Goal: Information Seeking & Learning: Learn about a topic

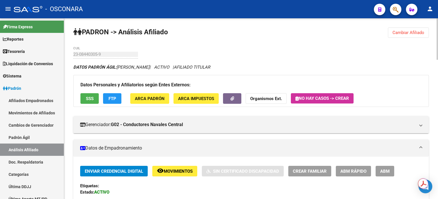
click at [405, 34] on span "Cambiar Afiliado" at bounding box center [409, 32] width 32 height 5
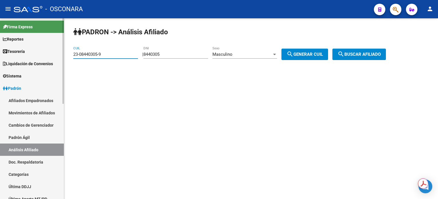
drag, startPoint x: 116, startPoint y: 53, endPoint x: 61, endPoint y: 50, distance: 55.0
click at [62, 50] on mat-sidenav-container "Firma Express Reportes Tablero de Control Ingresos Percibidos Análisis de todos…" at bounding box center [219, 108] width 438 height 181
paste input "7-05376229-3"
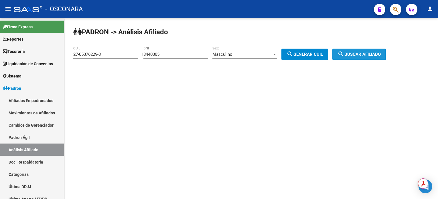
click at [365, 57] on button "search Buscar afiliado" at bounding box center [359, 54] width 54 height 11
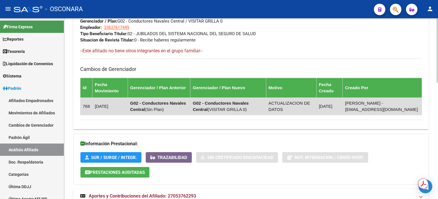
scroll to position [328, 0]
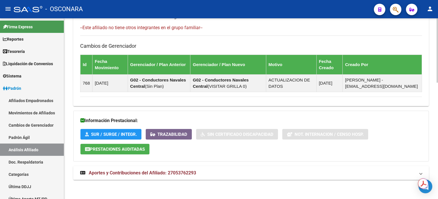
click at [180, 174] on span "Aportes y Contribuciones del Afiliado: 27053762293" at bounding box center [142, 172] width 107 height 5
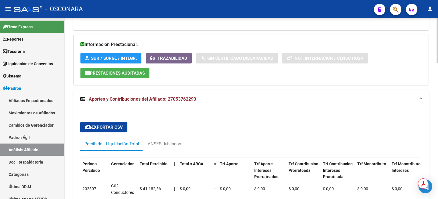
scroll to position [443, 0]
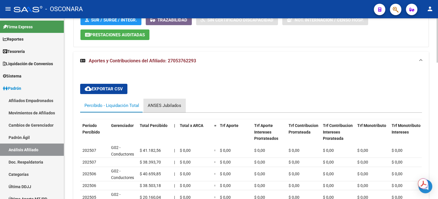
click at [164, 106] on div "ANSES Jubilados" at bounding box center [164, 105] width 33 height 6
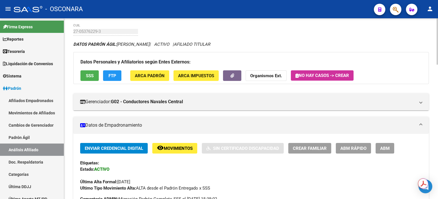
scroll to position [0, 0]
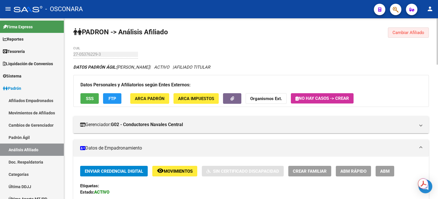
click at [398, 36] on button "Cambiar Afiliado" at bounding box center [408, 32] width 41 height 10
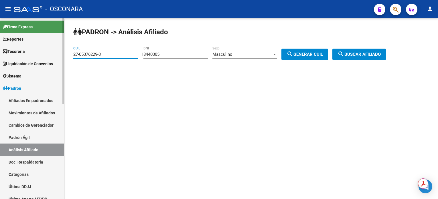
drag, startPoint x: 111, startPoint y: 55, endPoint x: 27, endPoint y: 57, distance: 84.5
click at [27, 57] on mat-sidenav-container "Firma Express Reportes Tablero de Control Ingresos Percibidos Análisis de todos…" at bounding box center [219, 108] width 438 height 181
paste input "0587546-9"
click at [361, 56] on span "search Buscar afiliado" at bounding box center [359, 54] width 43 height 5
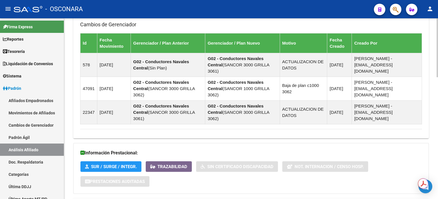
scroll to position [376, 0]
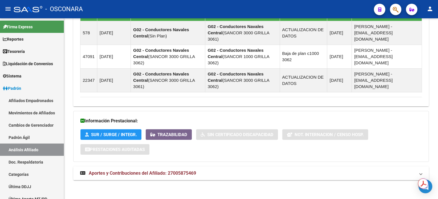
click at [188, 174] on span "Aportes y Contribuciones del Afiliado: 27005875469" at bounding box center [142, 173] width 107 height 5
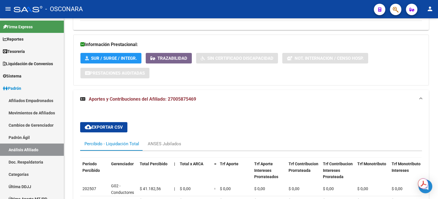
scroll to position [528, 0]
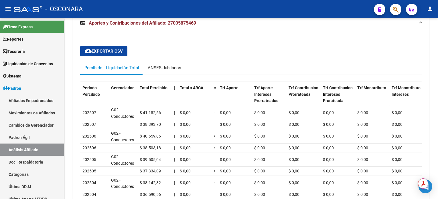
click at [174, 70] on div "ANSES Jubilados" at bounding box center [164, 68] width 42 height 14
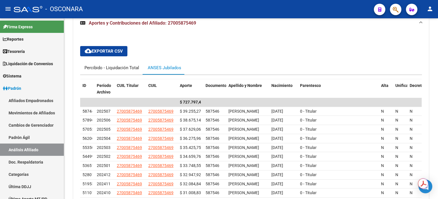
click at [123, 67] on div "Percibido - Liquidación Total" at bounding box center [111, 68] width 55 height 6
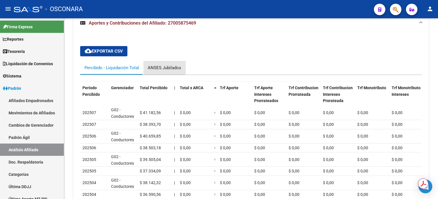
click at [163, 62] on div "ANSES Jubilados" at bounding box center [164, 68] width 42 height 14
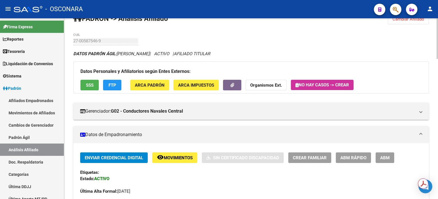
scroll to position [0, 0]
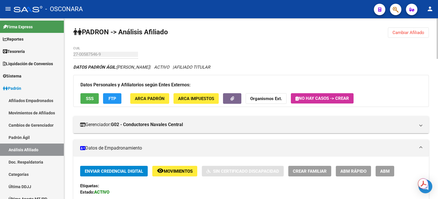
click at [409, 33] on span "Cambiar Afiliado" at bounding box center [409, 32] width 32 height 5
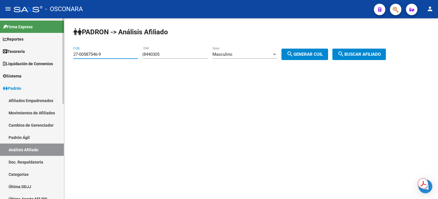
drag, startPoint x: 113, startPoint y: 56, endPoint x: 54, endPoint y: 56, distance: 58.7
click at [55, 56] on mat-sidenav-container "Firma Express Reportes Tablero de Control Ingresos Percibidos Análisis de todos…" at bounding box center [219, 108] width 438 height 181
paste input "205831-1"
click at [386, 48] on div "PADRON -> Análisis Afiliado 27-00205831-1 CUIL | 8440305 DNI Masculino Sexo sea…" at bounding box center [251, 48] width 374 height 60
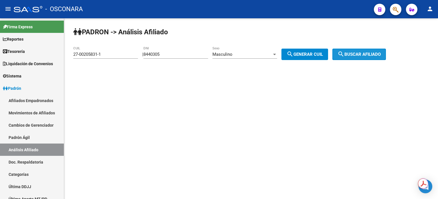
click at [381, 52] on span "search Buscar afiliado" at bounding box center [359, 54] width 43 height 5
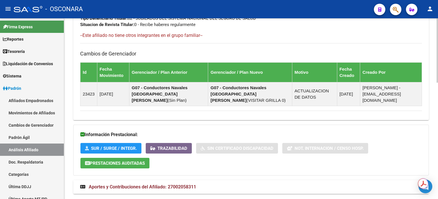
scroll to position [328, 0]
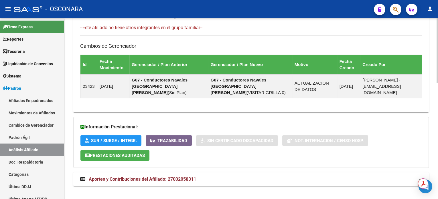
click at [173, 177] on span "Aportes y Contribuciones del Afiliado: 27002058311" at bounding box center [142, 179] width 107 height 5
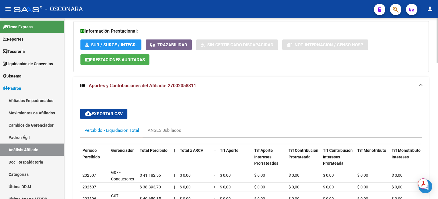
scroll to position [443, 0]
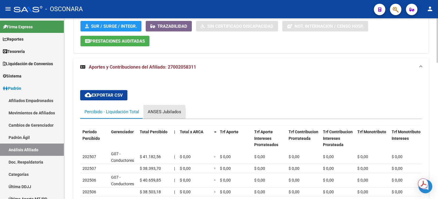
click at [153, 109] on div "ANSES Jubilados" at bounding box center [164, 112] width 33 height 6
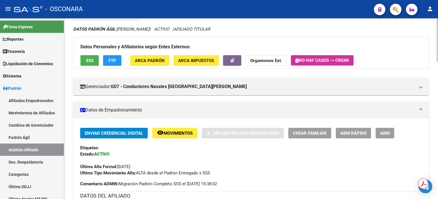
scroll to position [0, 0]
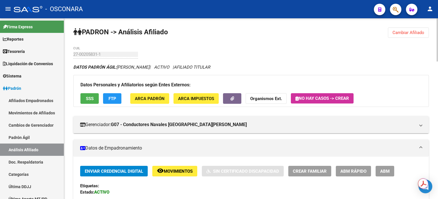
drag, startPoint x: 417, startPoint y: 33, endPoint x: 412, endPoint y: 33, distance: 4.6
click at [417, 33] on span "Cambiar Afiliado" at bounding box center [409, 32] width 32 height 5
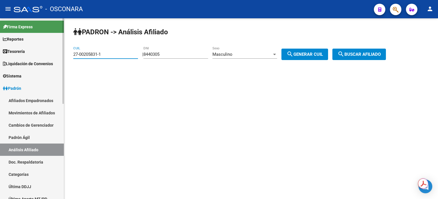
drag, startPoint x: 123, startPoint y: 54, endPoint x: 53, endPoint y: 42, distance: 70.6
click at [54, 42] on mat-sidenav-container "Firma Express Reportes Tablero de Control Ingresos Percibidos Análisis de todos…" at bounding box center [219, 108] width 438 height 181
paste input "2837621-4"
click at [354, 58] on button "search Buscar afiliado" at bounding box center [359, 54] width 54 height 11
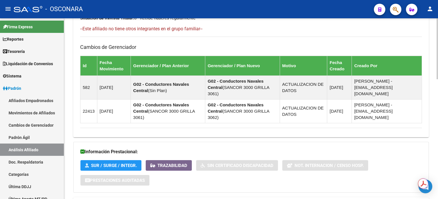
scroll to position [358, 0]
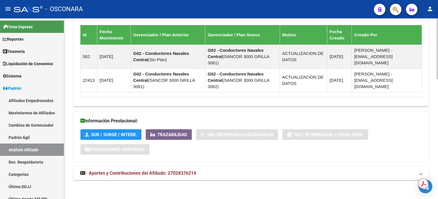
click at [175, 176] on mat-expansion-panel-header "Aportes y Contribuciones del Afiliado: 27028376214" at bounding box center [251, 174] width 356 height 14
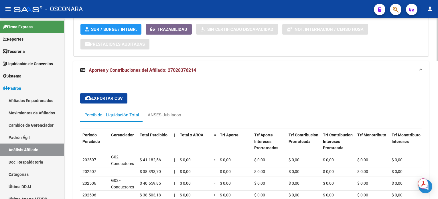
scroll to position [473, 0]
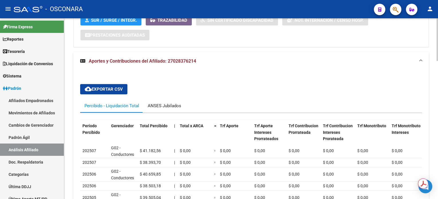
click at [171, 107] on div "ANSES Jubilados" at bounding box center [164, 106] width 33 height 6
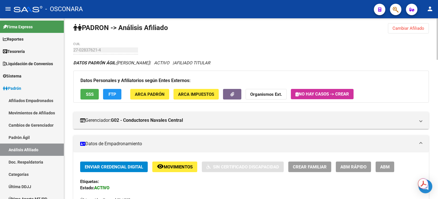
scroll to position [0, 0]
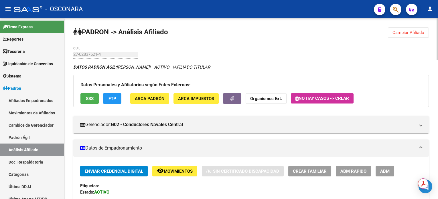
click at [409, 36] on button "Cambiar Afiliado" at bounding box center [408, 32] width 41 height 10
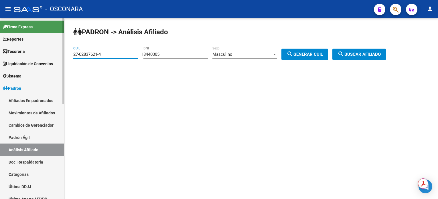
drag, startPoint x: 115, startPoint y: 53, endPoint x: 49, endPoint y: 54, distance: 66.7
click at [49, 54] on mat-sidenav-container "Firma Express Reportes Tablero de Control Ingresos Percibidos Análisis de todos…" at bounding box center [219, 108] width 438 height 181
paste input "10"
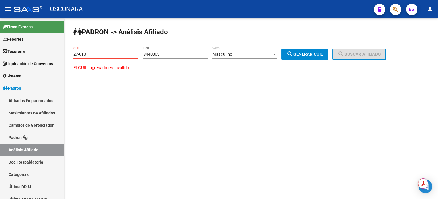
drag, startPoint x: 125, startPoint y: 55, endPoint x: 71, endPoint y: 62, distance: 54.3
click at [71, 62] on div "PADRON -> Análisis Afiliado 27-010 CUIL | 8440305 DNI Masculino Sexo search Gen…" at bounding box center [251, 54] width 374 height 73
paste input "3186695-8"
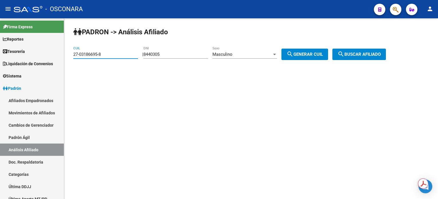
click at [357, 58] on button "search Buscar afiliado" at bounding box center [359, 54] width 54 height 11
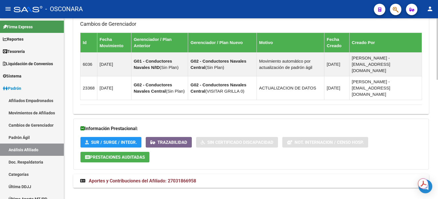
scroll to position [352, 0]
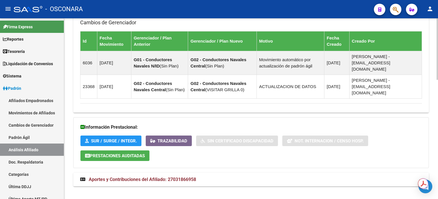
click at [156, 177] on span "Aportes y Contribuciones del Afiliado: 27031866958" at bounding box center [142, 179] width 107 height 5
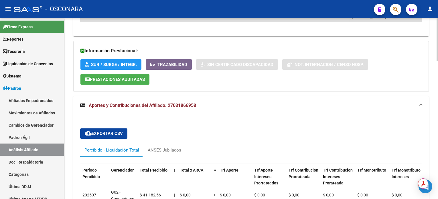
scroll to position [467, 0]
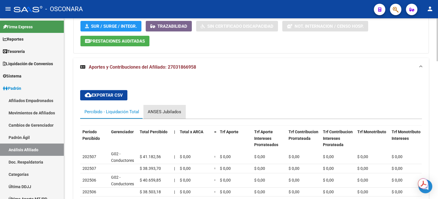
click at [173, 109] on div "ANSES Jubilados" at bounding box center [164, 112] width 33 height 6
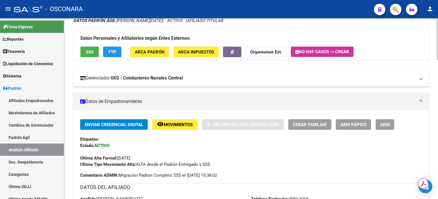
scroll to position [0, 0]
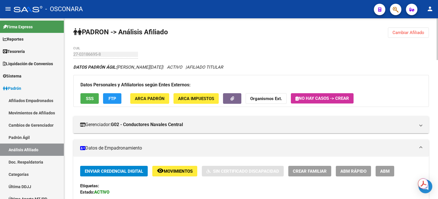
click at [397, 29] on button "Cambiar Afiliado" at bounding box center [408, 32] width 41 height 10
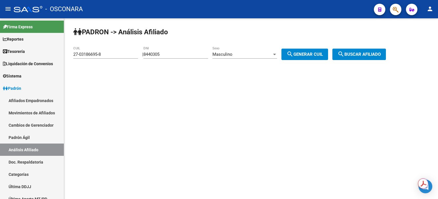
click at [101, 56] on div "27-03186695-8 CUIL" at bounding box center [105, 52] width 65 height 12
drag, startPoint x: 105, startPoint y: 56, endPoint x: 68, endPoint y: 53, distance: 37.3
click at [68, 53] on div "PADRON -> Análisis Afiliado 27-03186695-8 CUIL | 8440305 DNI Masculino Sexo sea…" at bounding box center [251, 48] width 374 height 60
paste input "92279-3"
type input "27-03192279-3"
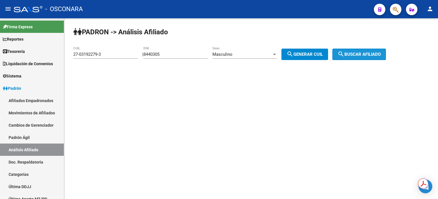
click at [352, 53] on span "search Buscar afiliado" at bounding box center [359, 54] width 43 height 5
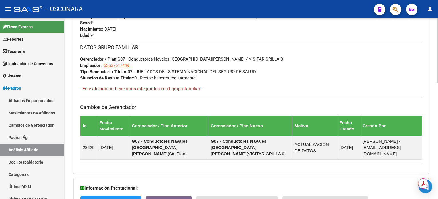
scroll to position [328, 0]
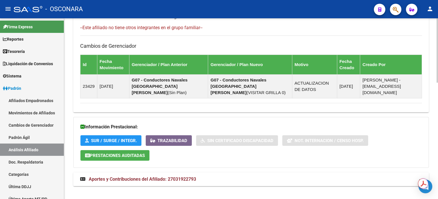
click at [209, 176] on mat-panel-title "Aportes y Contribuciones del Afiliado: 27031922793" at bounding box center [247, 179] width 335 height 6
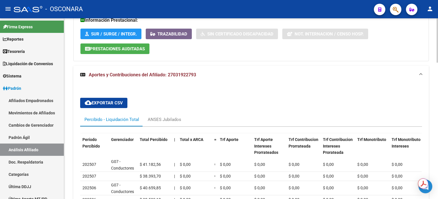
scroll to position [443, 0]
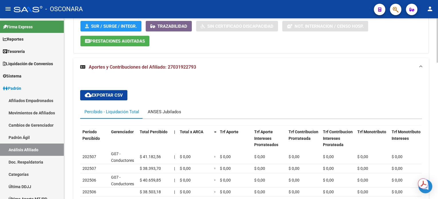
click at [163, 109] on div "ANSES Jubilados" at bounding box center [164, 112] width 33 height 6
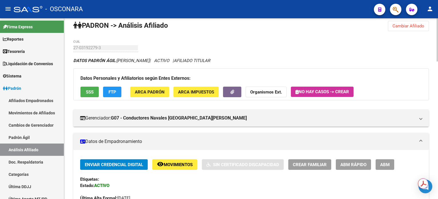
scroll to position [0, 0]
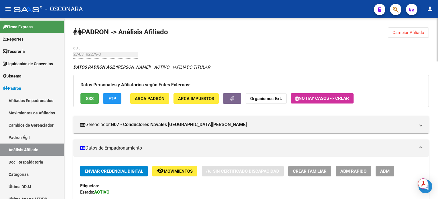
drag, startPoint x: 413, startPoint y: 33, endPoint x: 408, endPoint y: 41, distance: 10.0
click at [413, 33] on span "Cambiar Afiliado" at bounding box center [409, 32] width 32 height 5
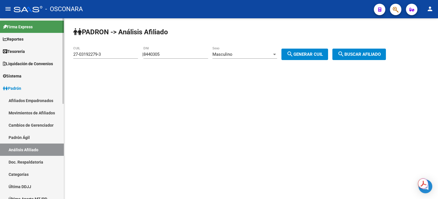
drag, startPoint x: 12, startPoint y: 138, endPoint x: 12, endPoint y: 147, distance: 9.2
click at [12, 138] on link "Padrón Ágil" at bounding box center [32, 137] width 64 height 12
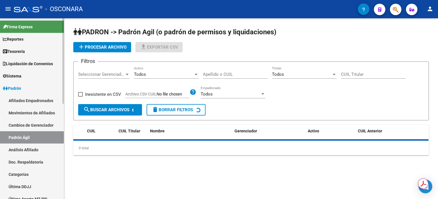
click at [12, 148] on link "Análisis Afiliado" at bounding box center [32, 150] width 64 height 12
